Goal: Task Accomplishment & Management: Use online tool/utility

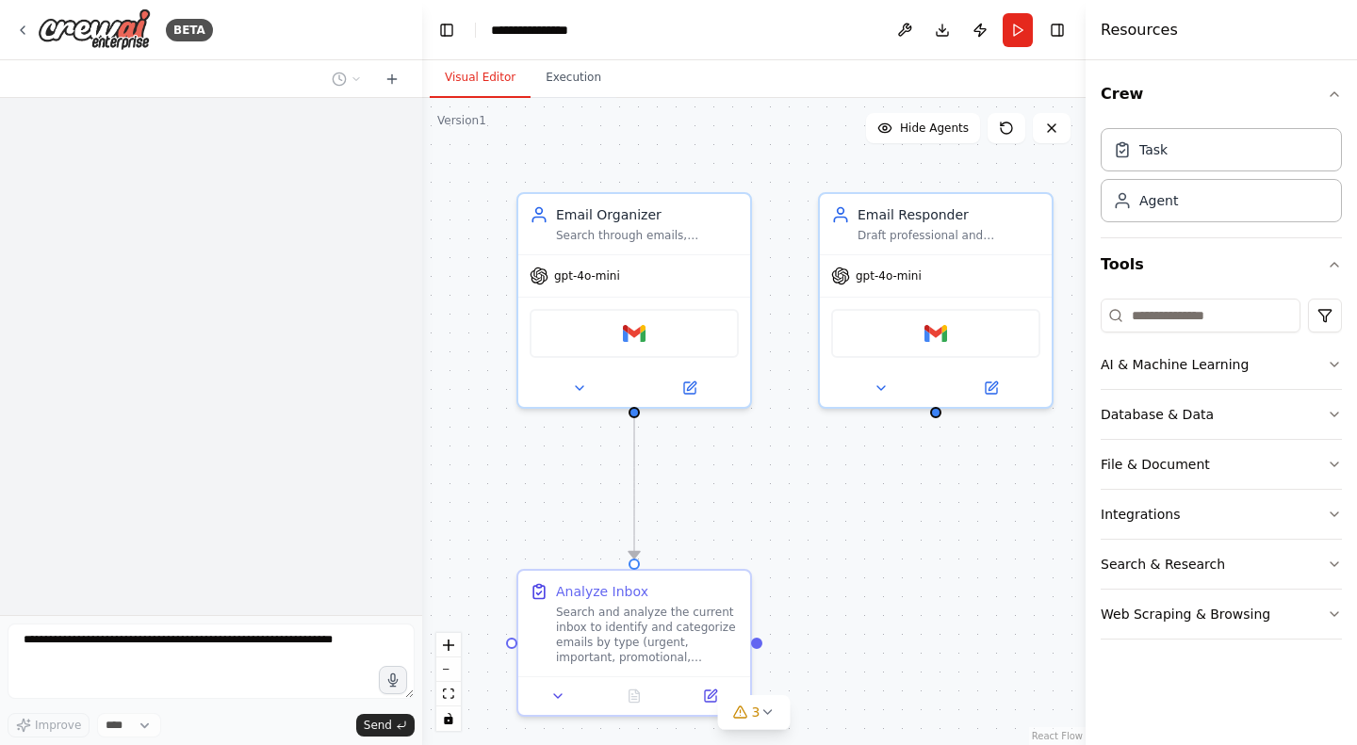
click at [1094, 300] on div "Crew Task Agent Tools AI & Machine Learning Database & Data File & Document Int…" at bounding box center [1221, 402] width 271 height 685
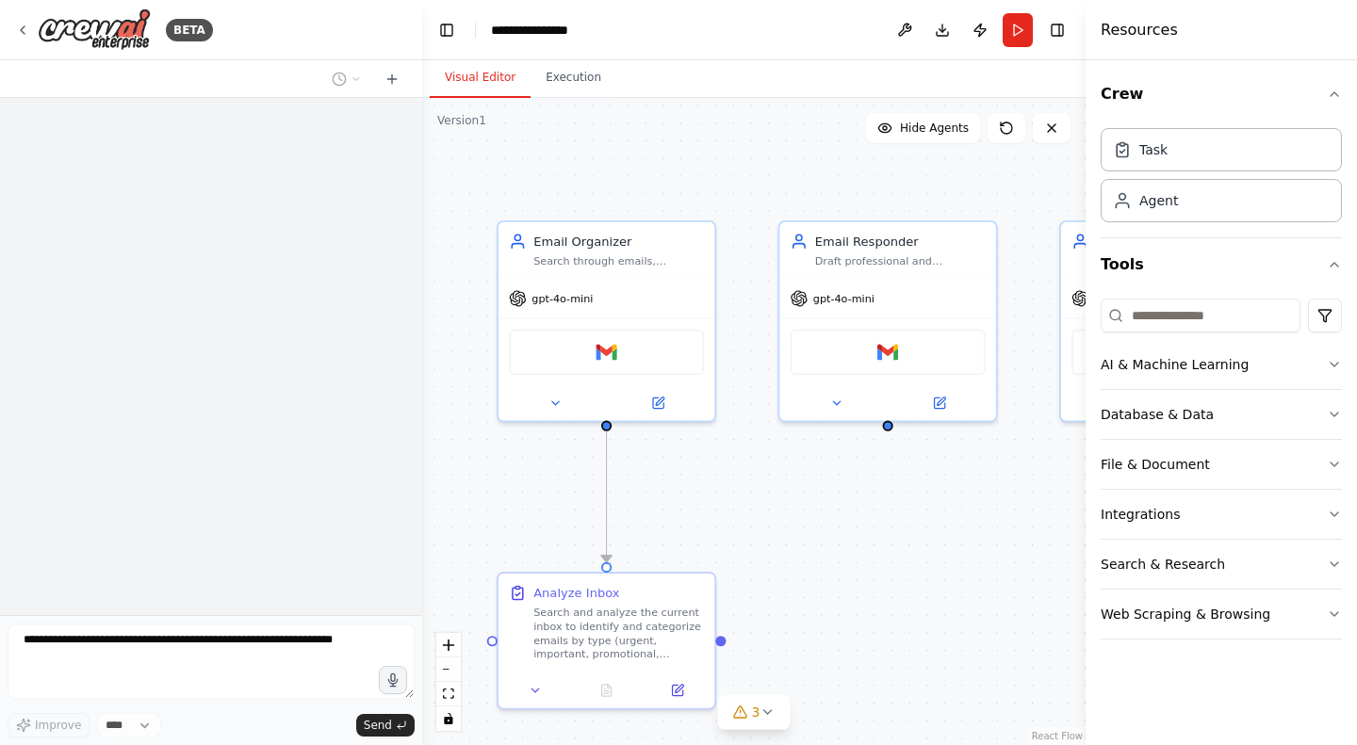
drag, startPoint x: 804, startPoint y: 187, endPoint x: 746, endPoint y: 190, distance: 57.6
click at [746, 190] on div ".deletable-edge-delete-btn { width: 20px; height: 20px; border: 0px solid #ffff…" at bounding box center [753, 421] width 663 height 647
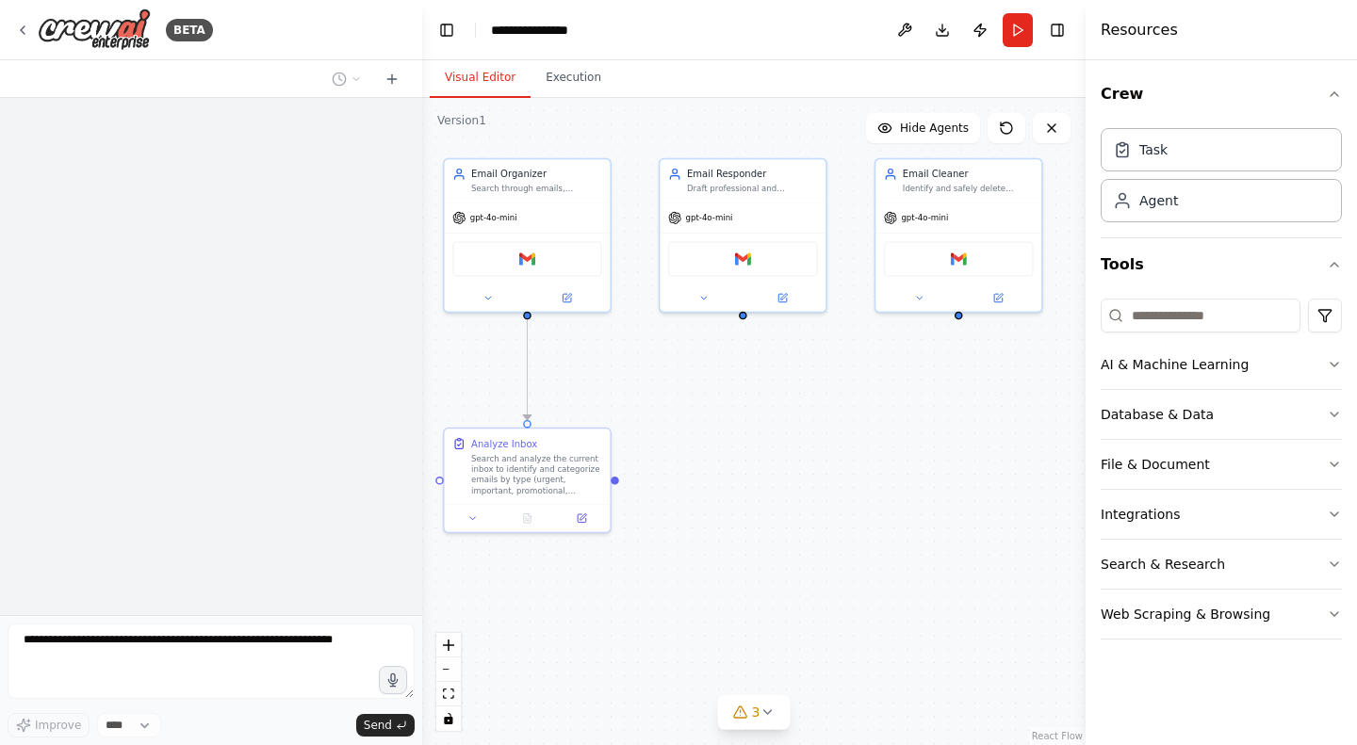
drag, startPoint x: 815, startPoint y: 488, endPoint x: 718, endPoint y: 436, distance: 110.0
click at [718, 436] on div ".deletable-edge-delete-btn { width: 20px; height: 20px; border: 0px solid #ffff…" at bounding box center [753, 421] width 663 height 647
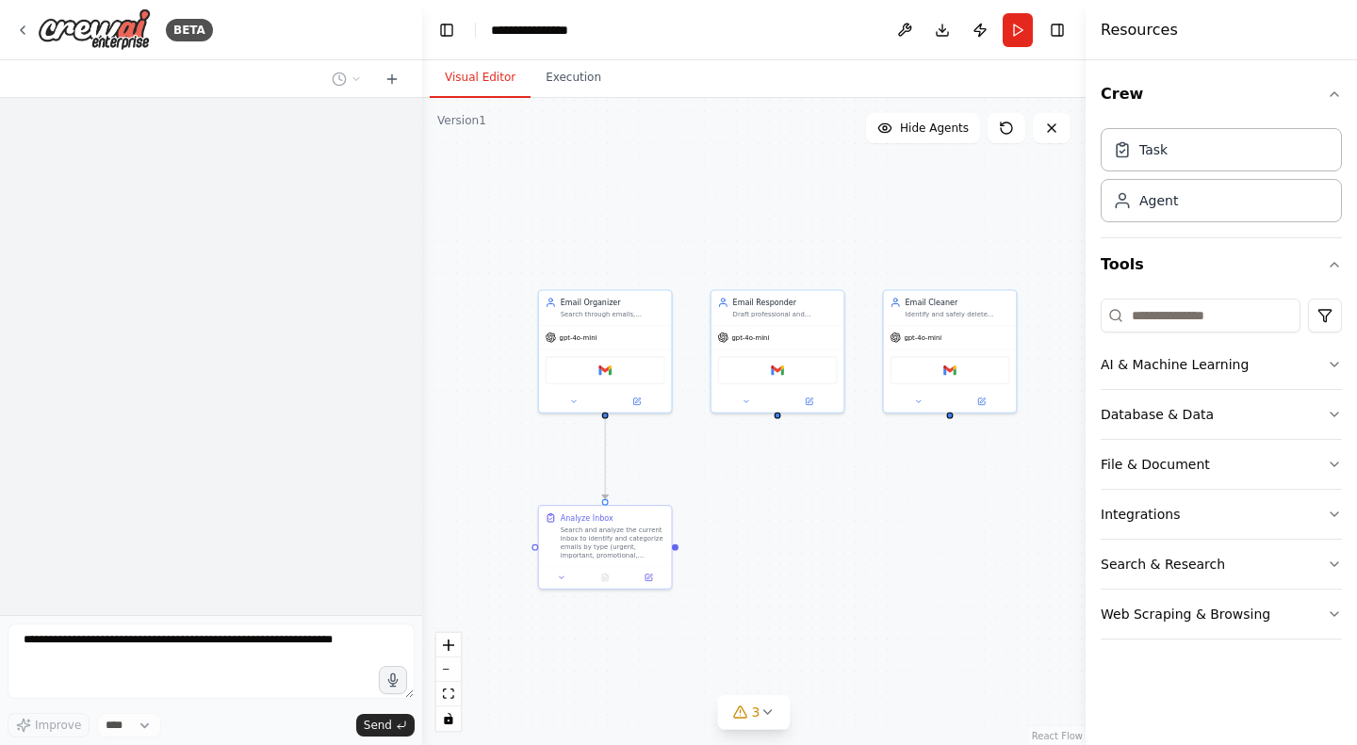
drag, startPoint x: 701, startPoint y: 144, endPoint x: 737, endPoint y: 218, distance: 81.8
click at [737, 218] on div ".deletable-edge-delete-btn { width: 20px; height: 20px; border: 0px solid #ffff…" at bounding box center [753, 421] width 663 height 647
click at [613, 376] on div "Gmail" at bounding box center [606, 368] width 120 height 28
click at [605, 369] on img at bounding box center [604, 368] width 13 height 13
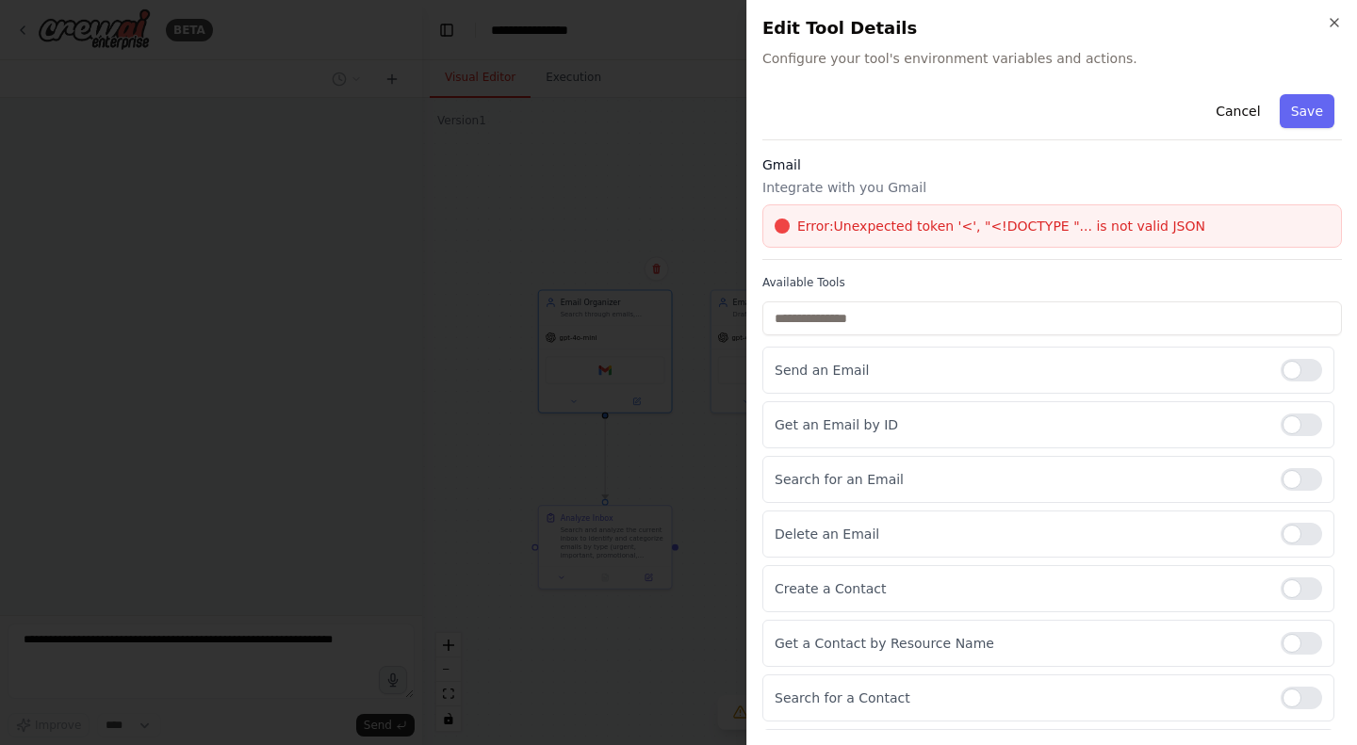
click at [1333, 12] on div "Close Edit Tool Details Configure your tool's environment variables and actions…" at bounding box center [1051, 372] width 611 height 745
click at [1339, 14] on div "Close Edit Tool Details Configure your tool's environment variables and actions…" at bounding box center [1051, 372] width 611 height 745
click at [1335, 17] on icon "button" at bounding box center [1334, 22] width 15 height 15
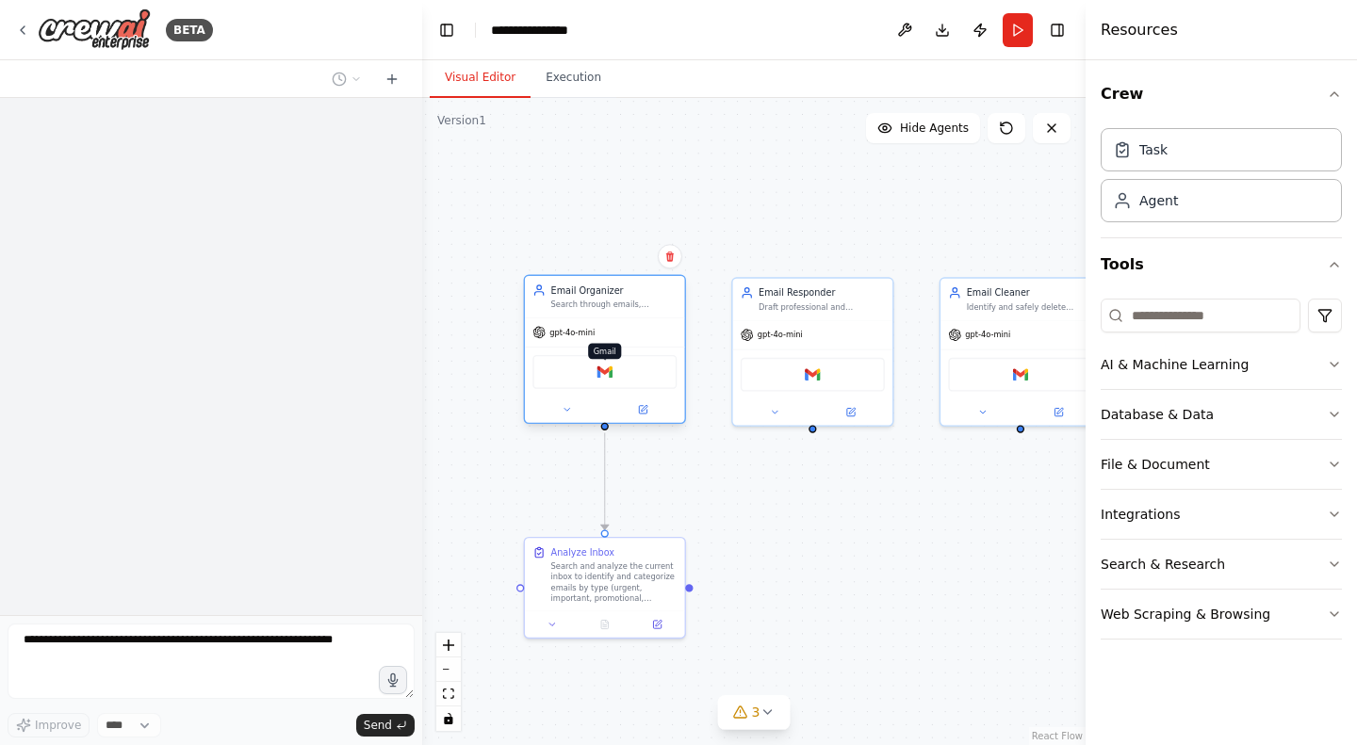
click at [610, 376] on img at bounding box center [605, 373] width 16 height 16
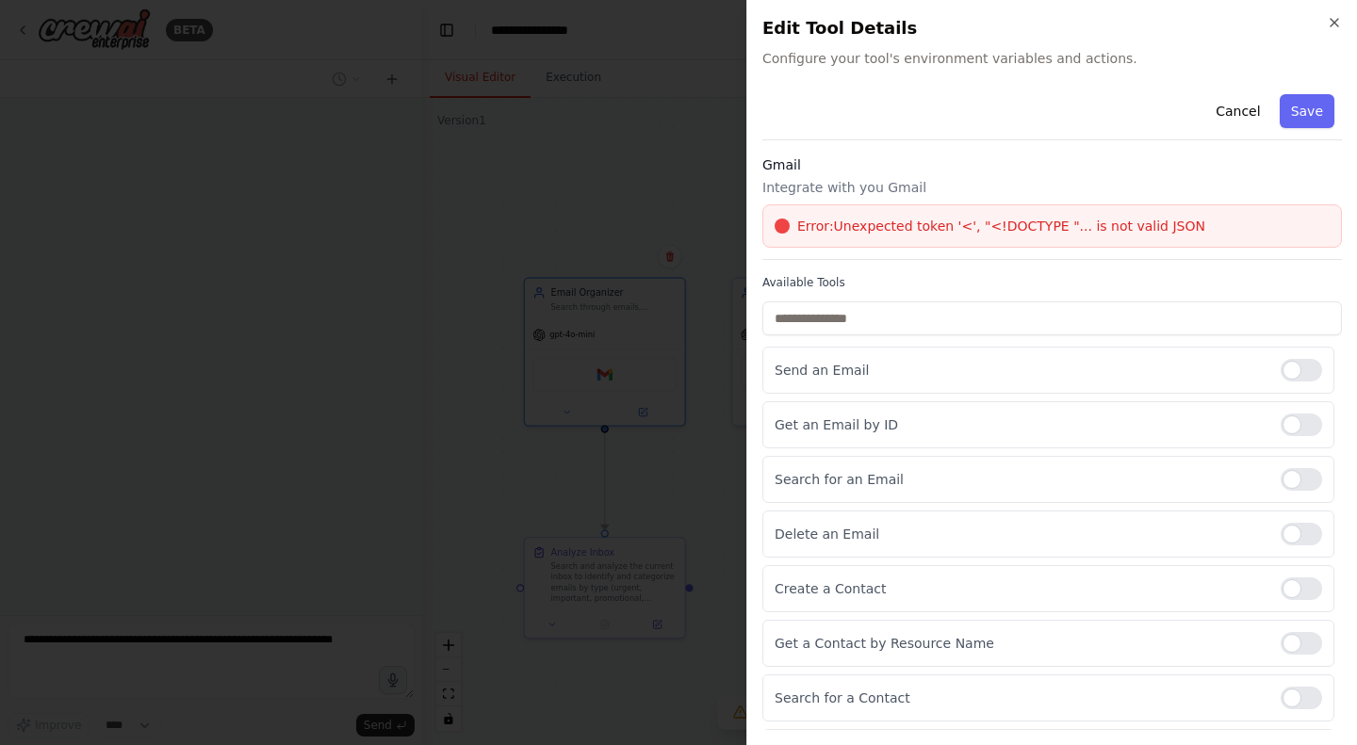
click at [1319, 27] on h2 "Edit Tool Details" at bounding box center [1052, 28] width 580 height 26
click at [1331, 27] on icon "button" at bounding box center [1334, 22] width 15 height 15
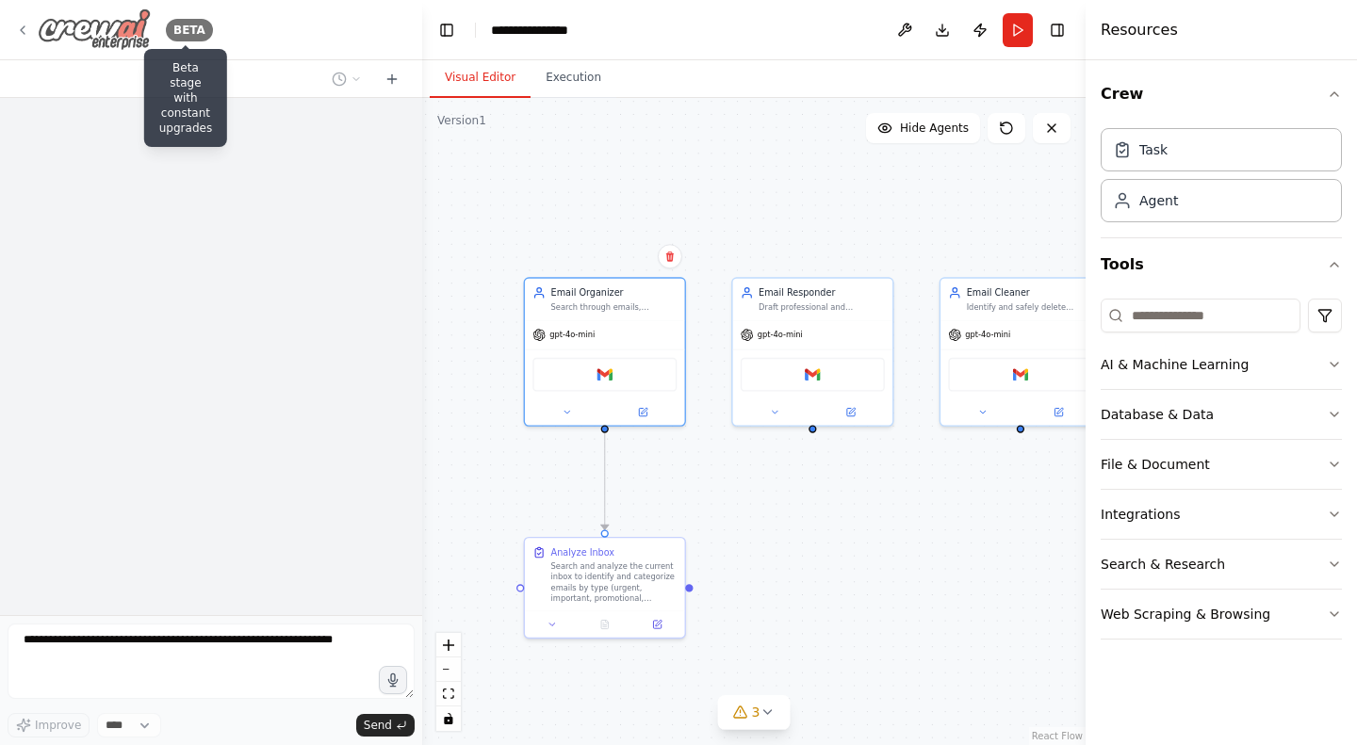
click at [180, 36] on div "BETA" at bounding box center [189, 30] width 47 height 23
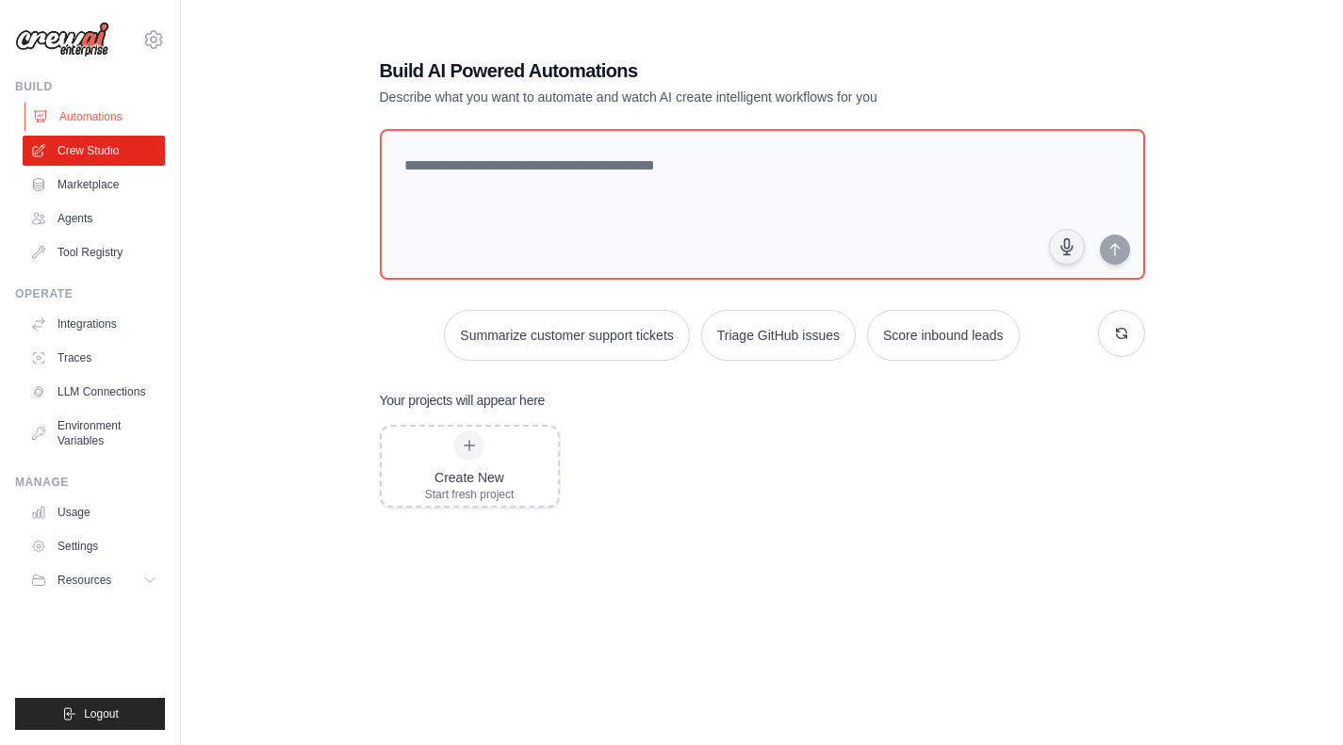
click at [117, 121] on link "Automations" at bounding box center [96, 117] width 142 height 30
click at [117, 150] on link "Crew Studio" at bounding box center [96, 151] width 142 height 30
click at [133, 138] on link "Crew Studio" at bounding box center [96, 151] width 142 height 30
